Goal: Register for event/course

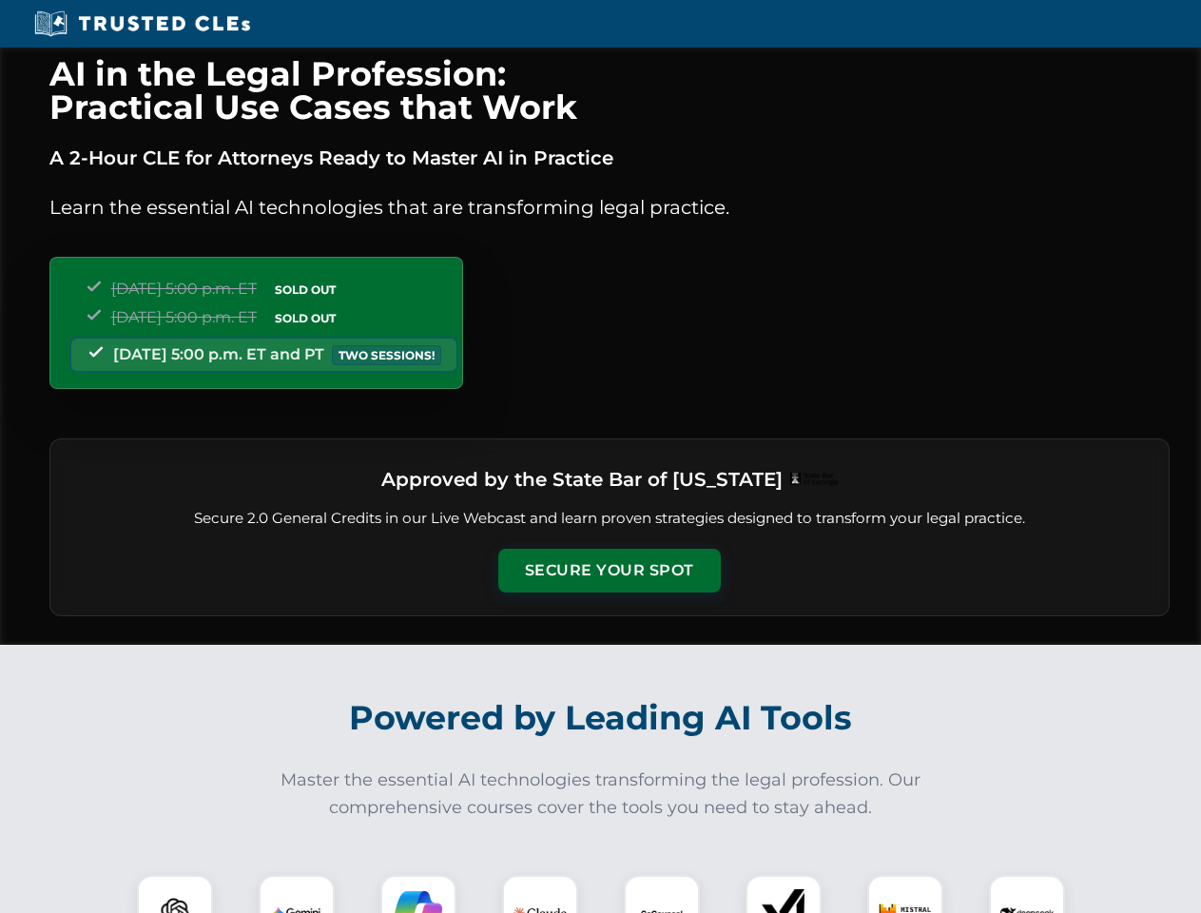
click at [608, 570] on button "Secure Your Spot" at bounding box center [609, 571] width 222 height 44
click at [175, 894] on img at bounding box center [174, 912] width 55 height 55
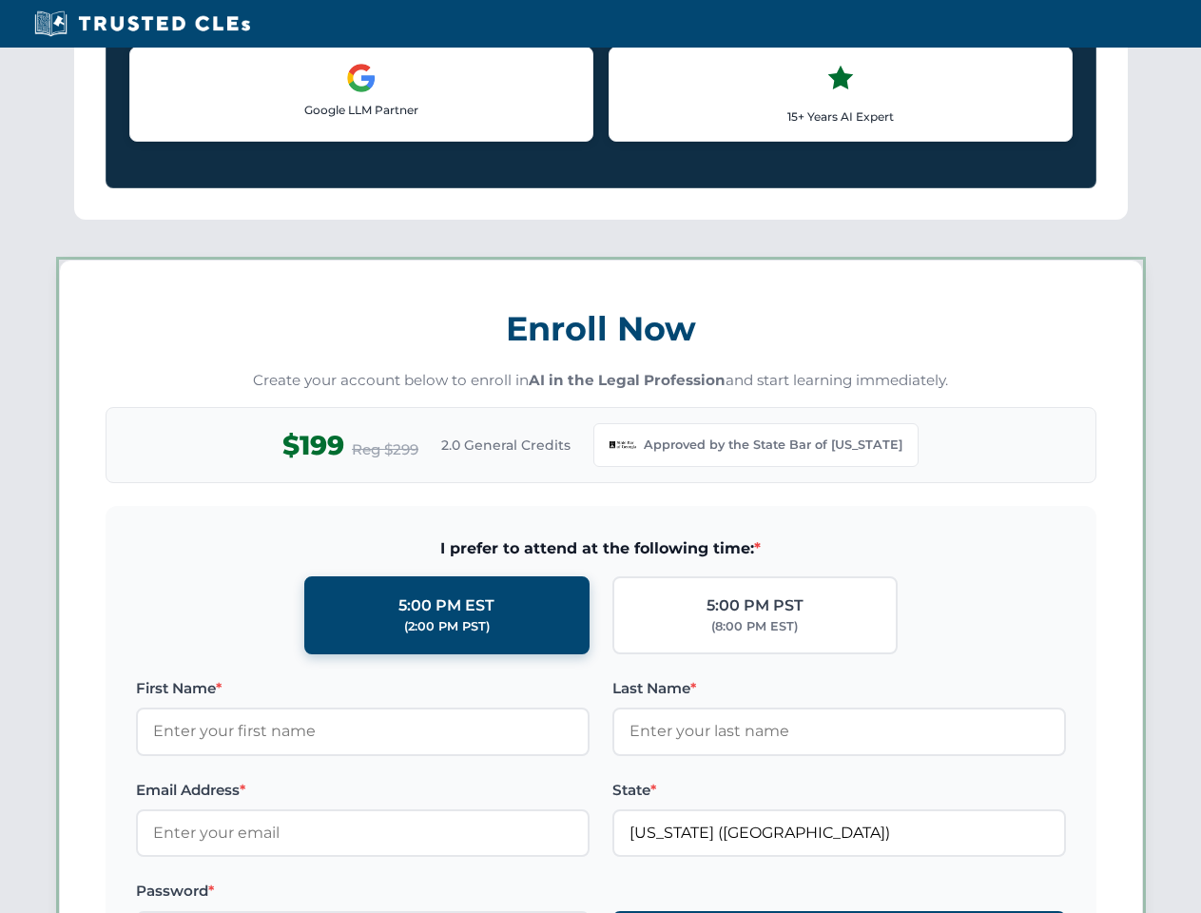
click at [418, 894] on label "Password *" at bounding box center [363, 890] width 454 height 23
